Goal: Transaction & Acquisition: Book appointment/travel/reservation

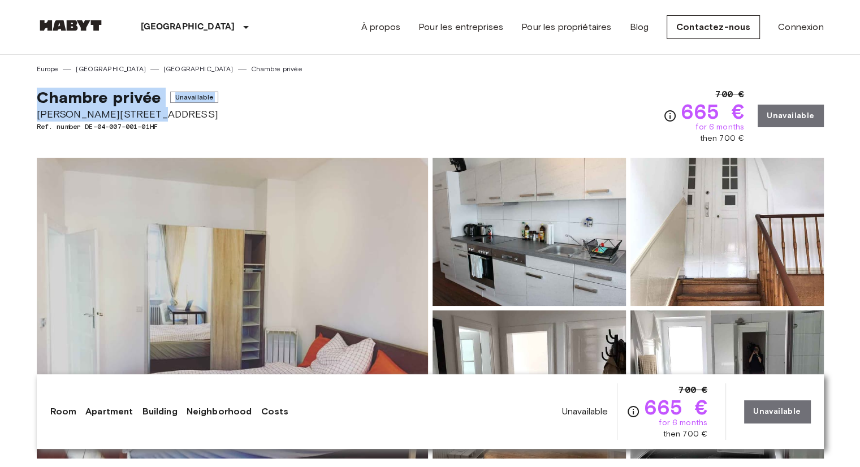
drag, startPoint x: 40, startPoint y: 93, endPoint x: 143, endPoint y: 111, distance: 105.0
click at [143, 111] on div "Chambre privée Unavailable [PERSON_NAME][STREET_ADDRESS]. number DE-04-007-001-…" at bounding box center [128, 116] width 182 height 57
copy div "Chambre privée Unavailable [PERSON_NAME][STREET_ADDRESS]"
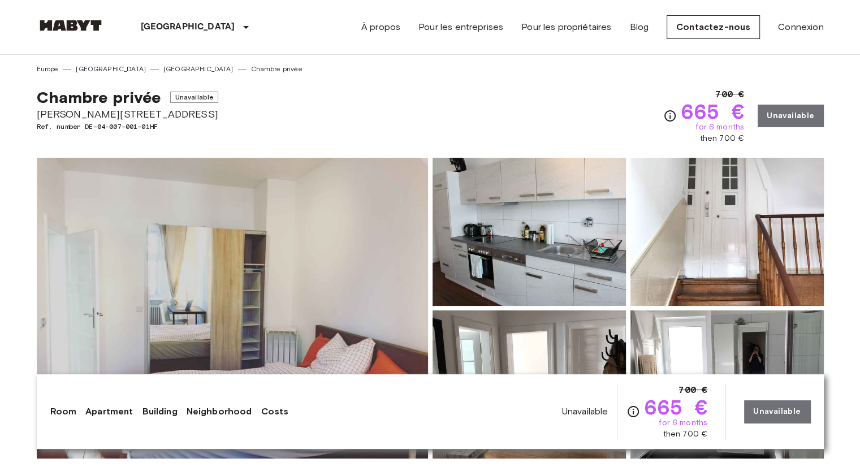
click at [226, 122] on div "Chambre privée Unavailable [PERSON_NAME][STREET_ADDRESS]. number DE-04-007-001-…" at bounding box center [430, 109] width 787 height 70
drag, startPoint x: 37, startPoint y: 97, endPoint x: 155, endPoint y: 97, distance: 117.6
click at [155, 97] on span "Chambre privée" at bounding box center [99, 97] width 124 height 19
copy span "Chambre privée"
drag, startPoint x: 38, startPoint y: 113, endPoint x: 141, endPoint y: 109, distance: 102.4
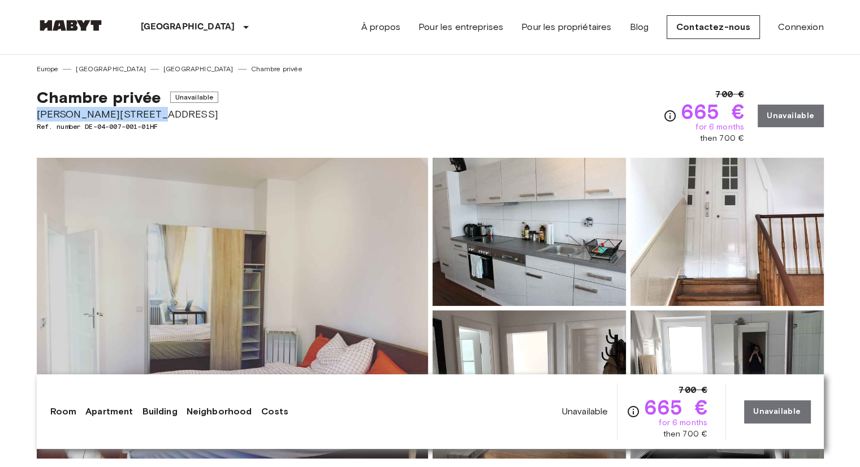
click at [141, 109] on span "[PERSON_NAME][STREET_ADDRESS]" at bounding box center [128, 114] width 182 height 15
copy span "[PERSON_NAME][STREET_ADDRESS]"
drag, startPoint x: 37, startPoint y: 96, endPoint x: 133, endPoint y: 109, distance: 96.9
click at [133, 109] on div "Chambre privée Unavailable [PERSON_NAME][STREET_ADDRESS]. number DE-04-007-001-…" at bounding box center [128, 116] width 182 height 57
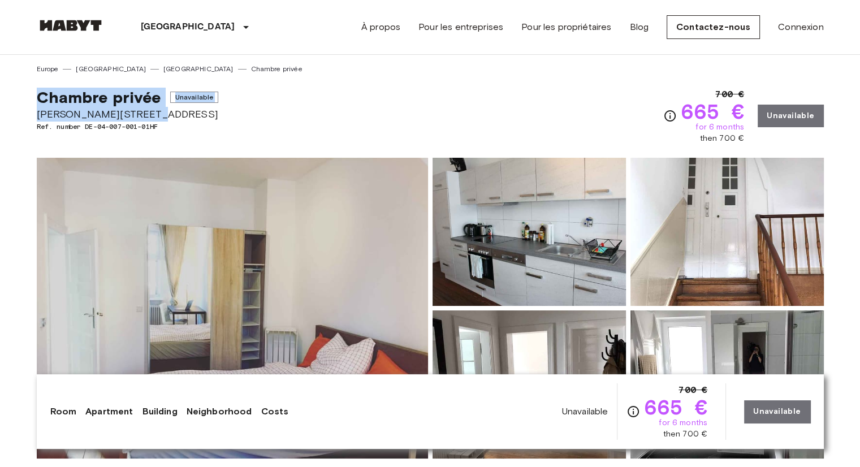
drag, startPoint x: 35, startPoint y: 89, endPoint x: 143, endPoint y: 111, distance: 109.6
copy div "Chambre privée Unavailable [PERSON_NAME][STREET_ADDRESS]"
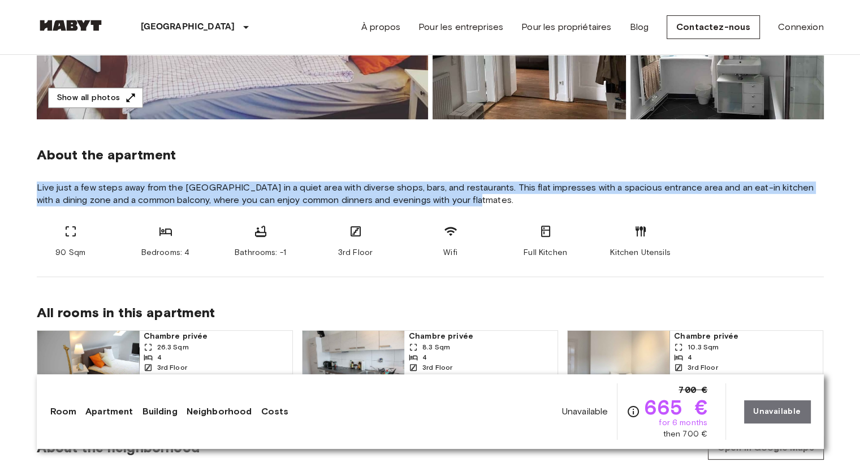
drag, startPoint x: 36, startPoint y: 187, endPoint x: 471, endPoint y: 198, distance: 435.0
click at [471, 198] on span "Live just a few steps away from the [GEOGRAPHIC_DATA] in a quiet area with dive…" at bounding box center [430, 194] width 787 height 25
copy span "Live just a few steps away from the [GEOGRAPHIC_DATA] in a quiet area with dive…"
click at [360, 193] on span "Live just a few steps away from the [GEOGRAPHIC_DATA] in a quiet area with dive…" at bounding box center [430, 194] width 787 height 25
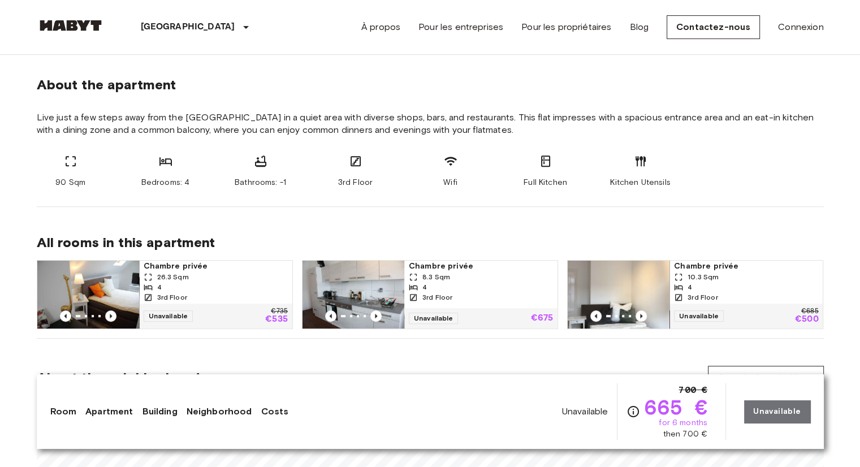
scroll to position [283, 0]
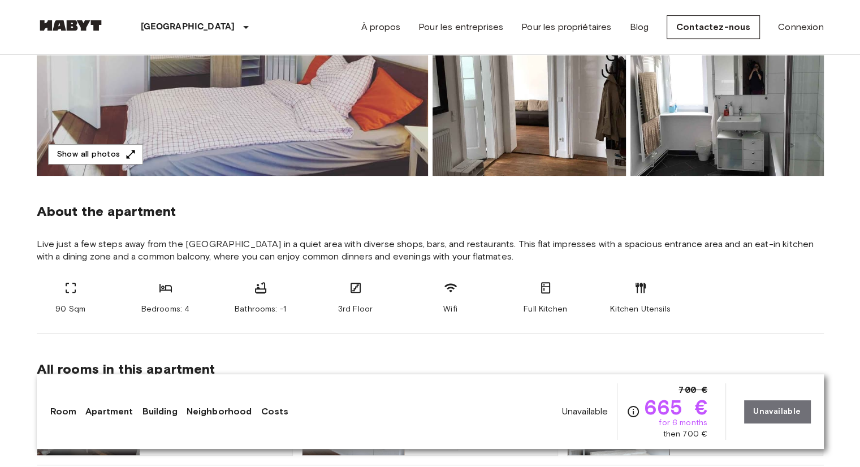
click at [543, 308] on span "Full Kitchen" at bounding box center [546, 309] width 44 height 11
copy div "Full Kitchen"
click at [639, 310] on span "Kitchen Utensils" at bounding box center [640, 309] width 60 height 11
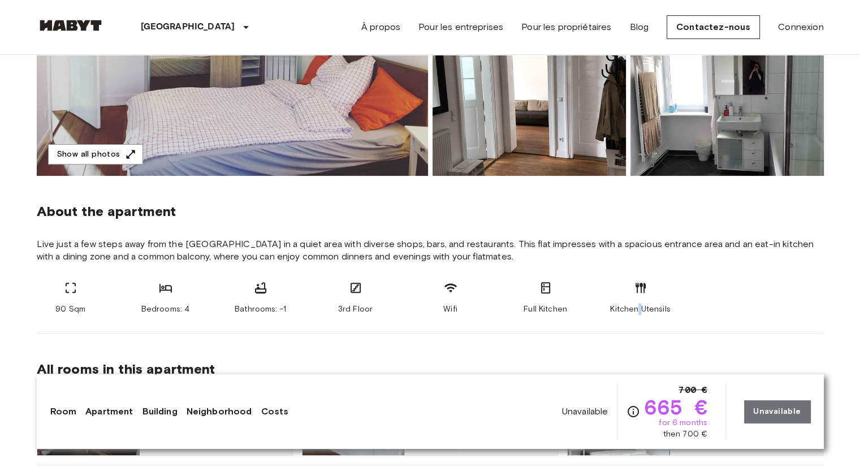
click at [639, 310] on span "Kitchen Utensils" at bounding box center [640, 309] width 60 height 11
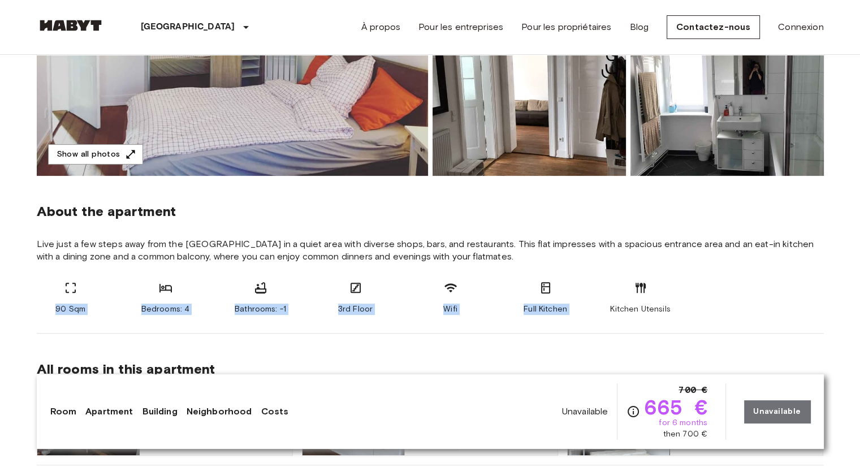
click at [639, 310] on span "Kitchen Utensils" at bounding box center [640, 309] width 60 height 11
copy div "90 Sqm Bedrooms: 4 Bathrooms: -1 3rd Floor Wifi Full Kitchen"
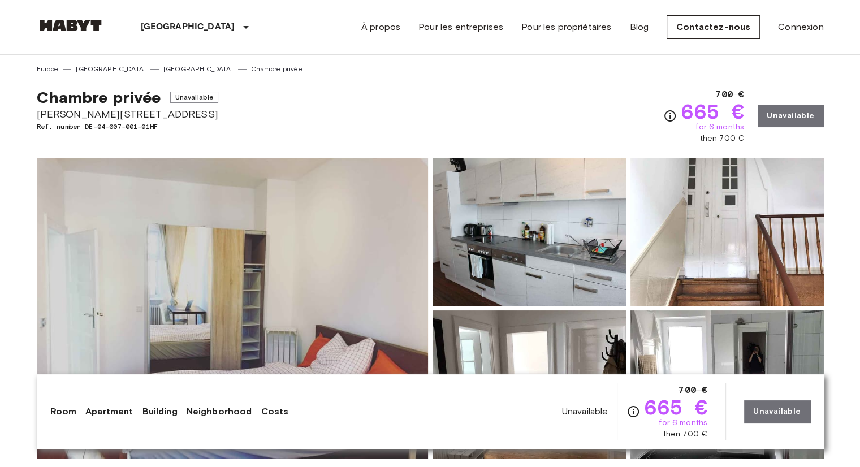
scroll to position [170, 0]
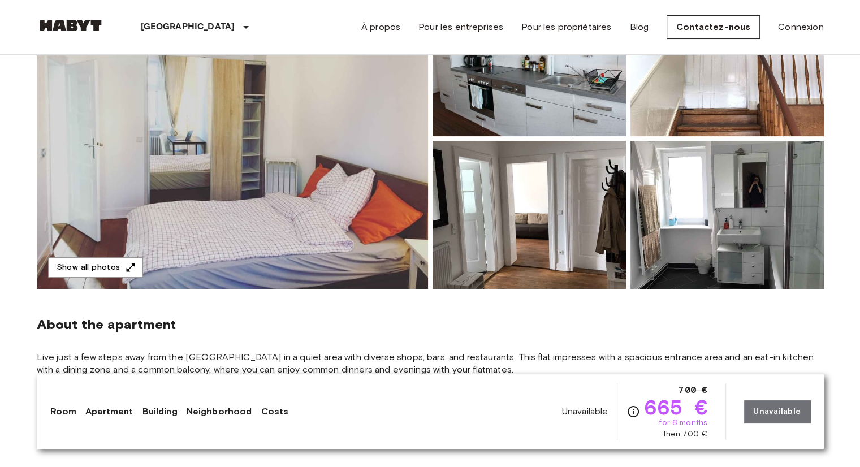
click at [301, 174] on img at bounding box center [232, 138] width 391 height 301
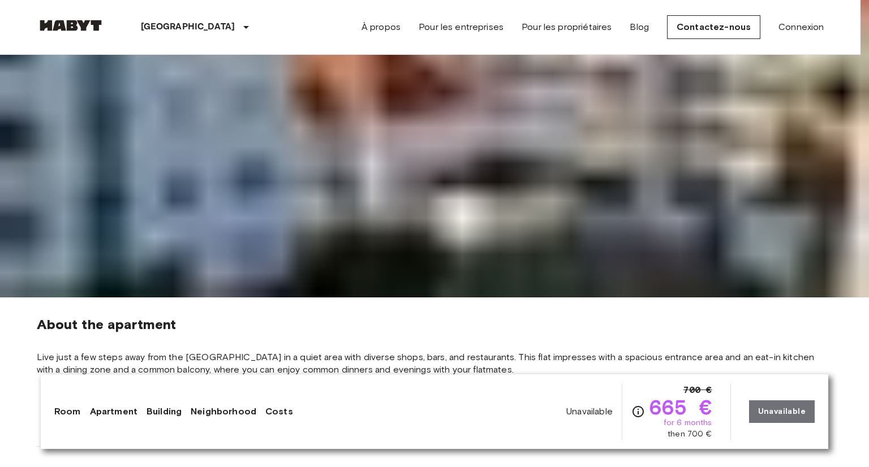
drag, startPoint x: 405, startPoint y: 397, endPoint x: 398, endPoint y: 370, distance: 28.3
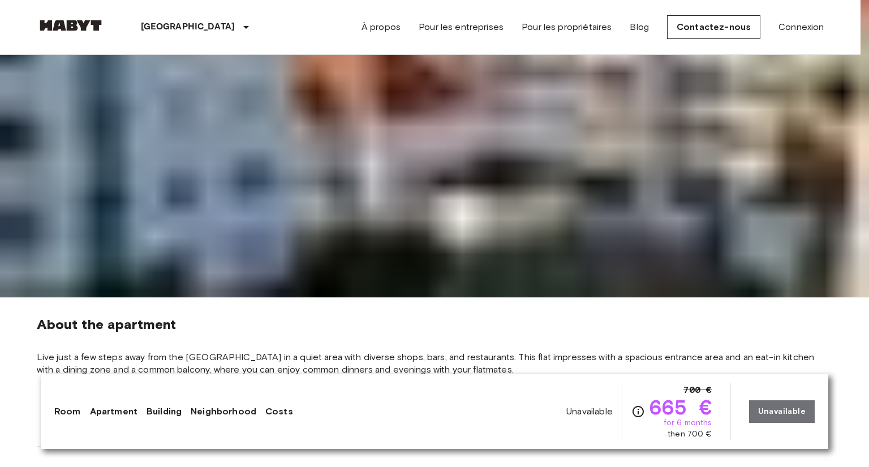
drag, startPoint x: 407, startPoint y: 402, endPoint x: 374, endPoint y: 334, distance: 75.4
drag, startPoint x: 407, startPoint y: 400, endPoint x: 390, endPoint y: 340, distance: 62.5
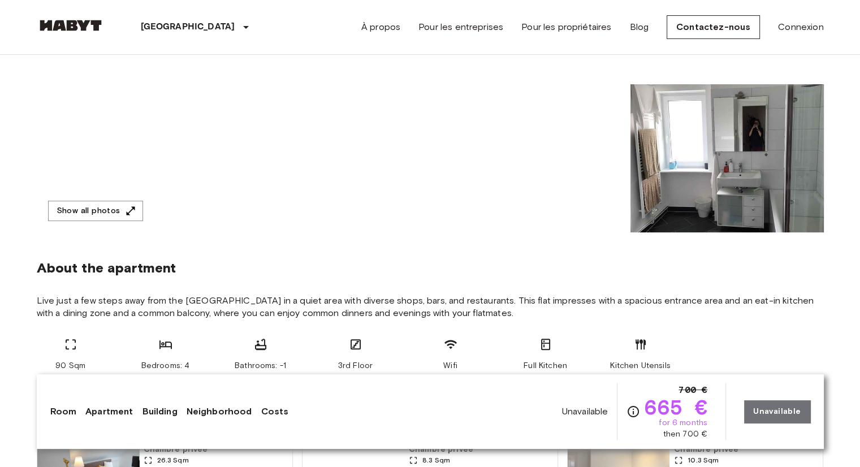
scroll to position [226, 0]
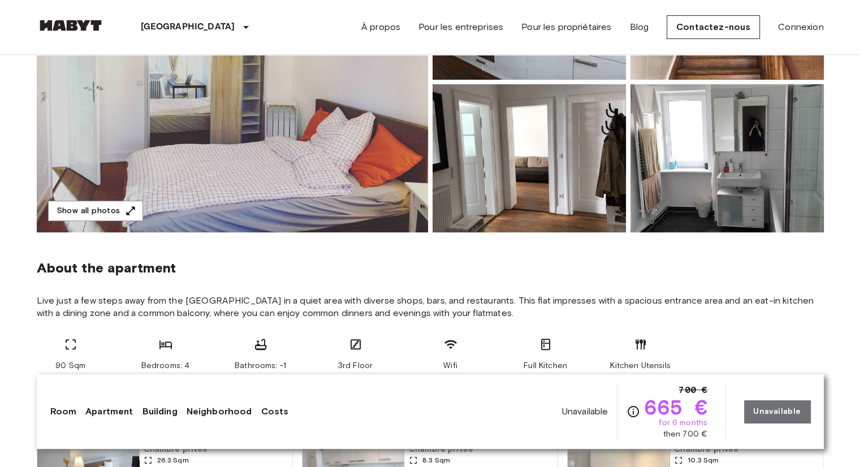
click at [312, 163] on img at bounding box center [232, 82] width 391 height 301
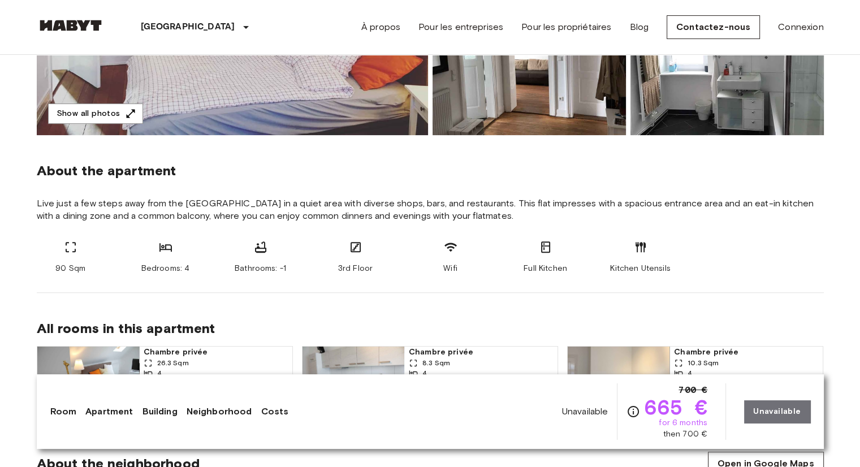
scroll to position [339, 0]
